Goal: Transaction & Acquisition: Obtain resource

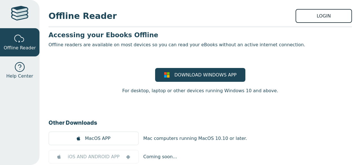
click at [313, 16] on link "LOGIN" at bounding box center [323, 16] width 56 height 14
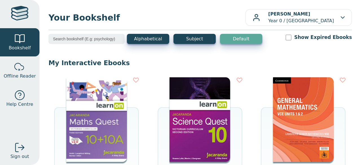
scroll to position [28, 0]
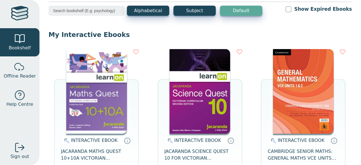
click at [154, 116] on div "INTERACTIVE EBOOK JACARANDA MATHS QUEST 10+10A VICTORIAN CURRICULUM LEARNON EBO…" at bounding box center [199, 118] width 303 height 151
click at [178, 99] on img at bounding box center [199, 91] width 61 height 85
click at [166, 33] on p "My Interactive Ebooks" at bounding box center [199, 34] width 303 height 8
